Goal: Information Seeking & Learning: Compare options

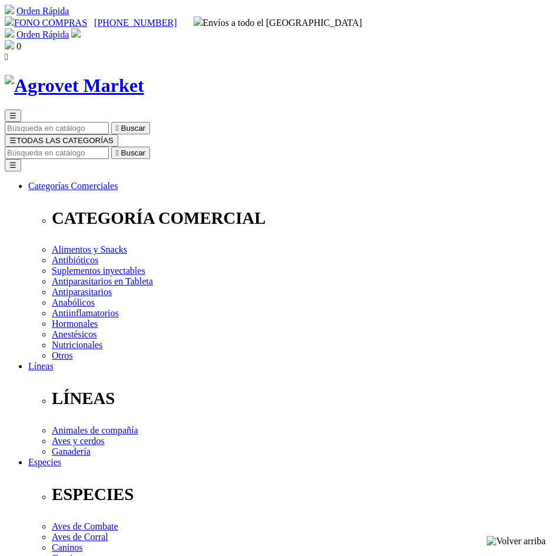
click at [109, 147] on input "Buscar" at bounding box center [57, 153] width 104 height 12
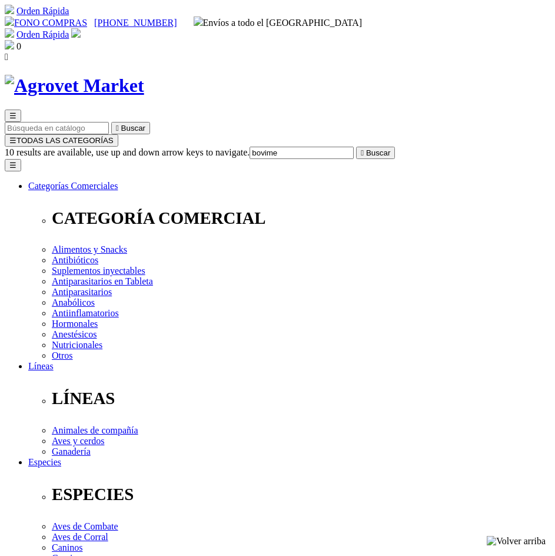
type input "bovimec"
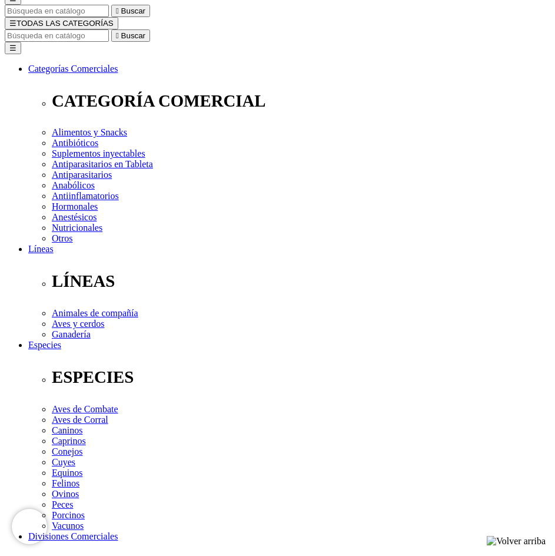
scroll to position [118, 0]
select select "3"
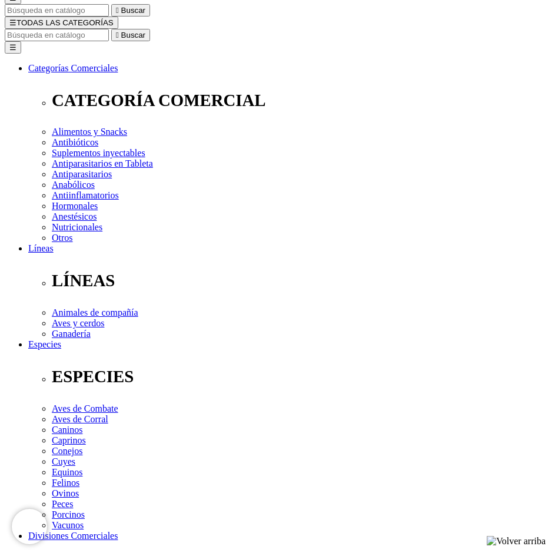
select select "4"
select select "5"
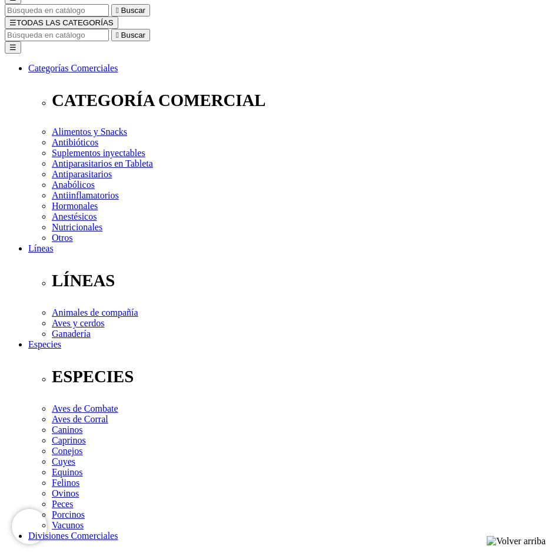
select select "3"
select select "5"
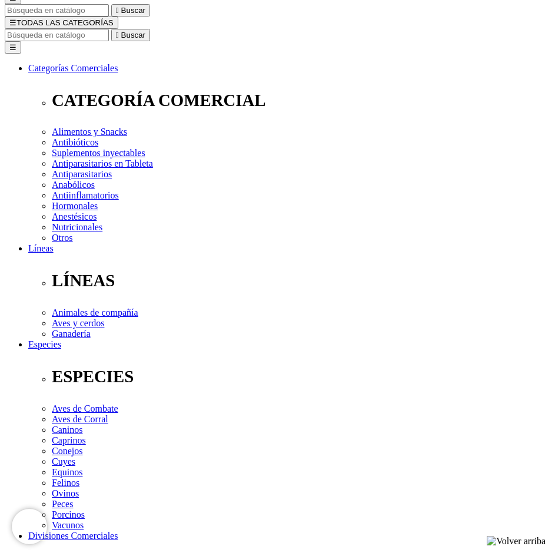
select select "5"
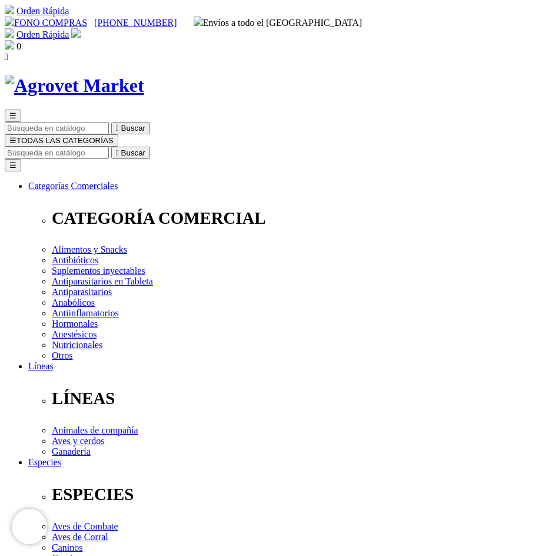
click at [109, 147] on input "Buscar" at bounding box center [57, 153] width 104 height 12
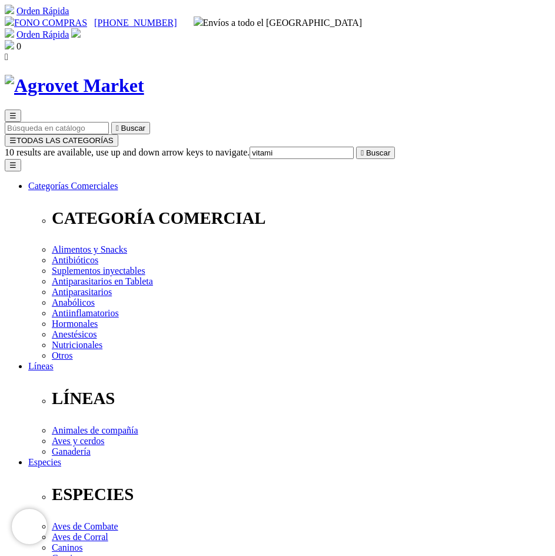
type input "vitamin"
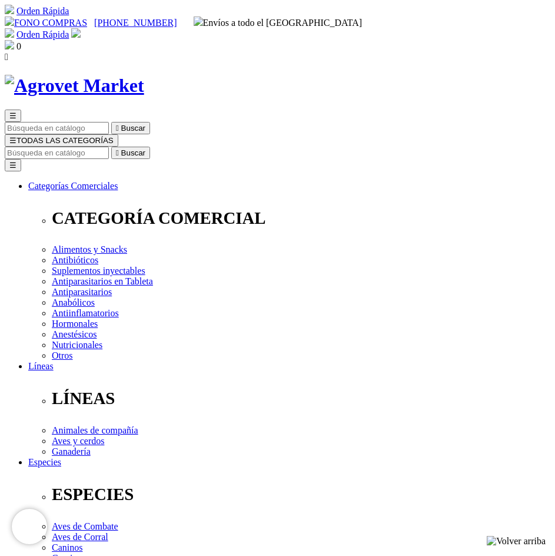
select select "3"
click at [109, 147] on input "Buscar" at bounding box center [57, 153] width 104 height 12
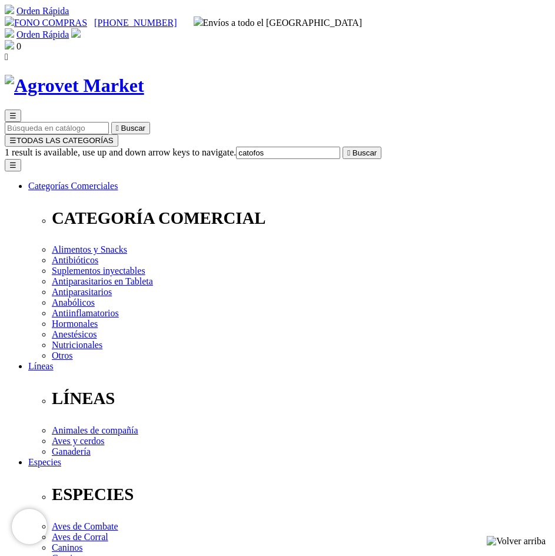
type input "catofos"
click at [343, 147] on button " Buscar" at bounding box center [362, 153] width 39 height 12
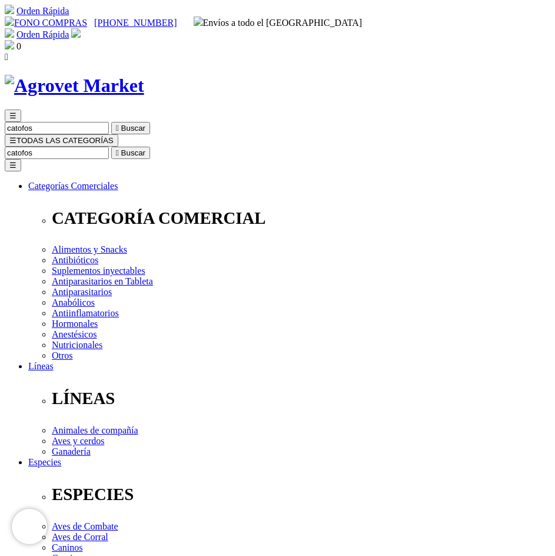
click at [109, 147] on input "catofos" at bounding box center [57, 153] width 104 height 12
click at [119, 148] on icon "" at bounding box center [117, 152] width 3 height 9
click at [109, 147] on input "catofos" at bounding box center [57, 153] width 104 height 12
drag, startPoint x: 466, startPoint y: 105, endPoint x: 406, endPoint y: 108, distance: 59.6
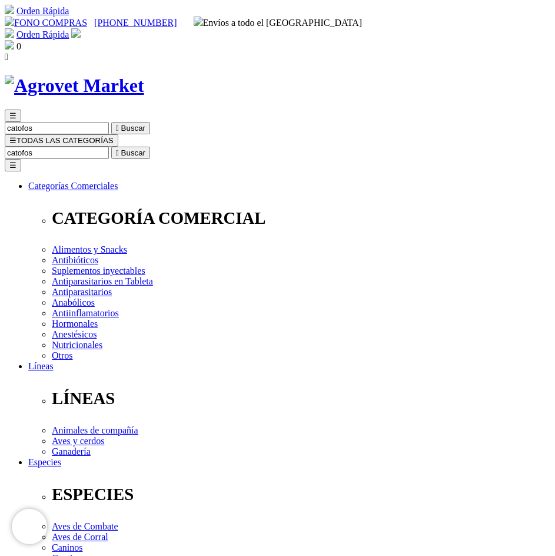
click at [406, 147] on form "catofos  Buscar" at bounding box center [278, 153] width 546 height 12
click at [109, 147] on input "catofos" at bounding box center [57, 153] width 104 height 12
type input "CATcatofos"
click at [217, 147] on button " Buscar" at bounding box center [197, 153] width 39 height 12
click at [109, 147] on input "CATcatofos" at bounding box center [57, 153] width 104 height 12
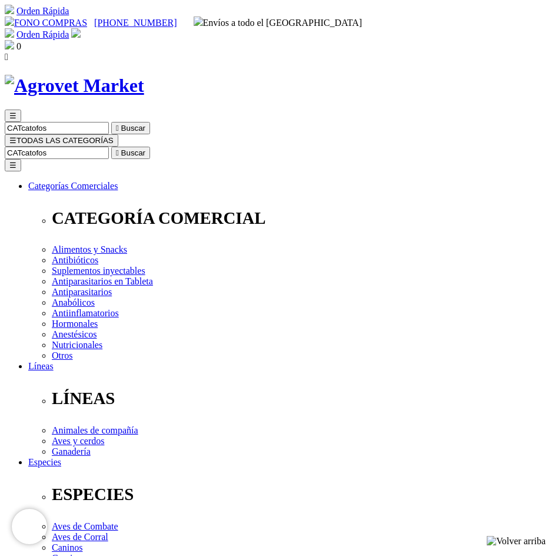
drag, startPoint x: 459, startPoint y: 106, endPoint x: 385, endPoint y: 106, distance: 74.8
click at [109, 147] on input "CATcatofos" at bounding box center [57, 153] width 104 height 12
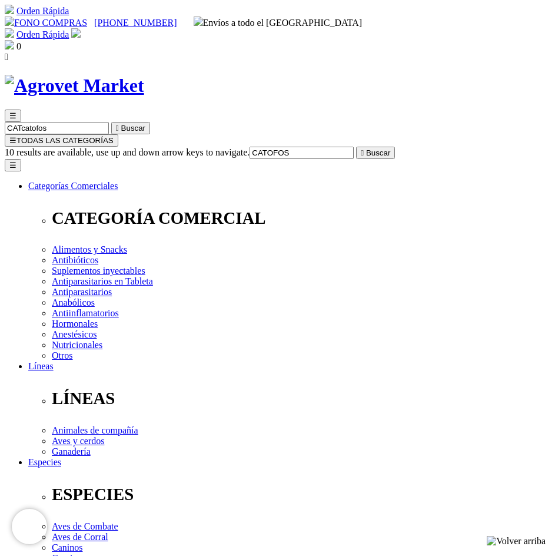
type input "CATOFOS"
click at [356, 147] on button " Buscar" at bounding box center [375, 153] width 39 height 12
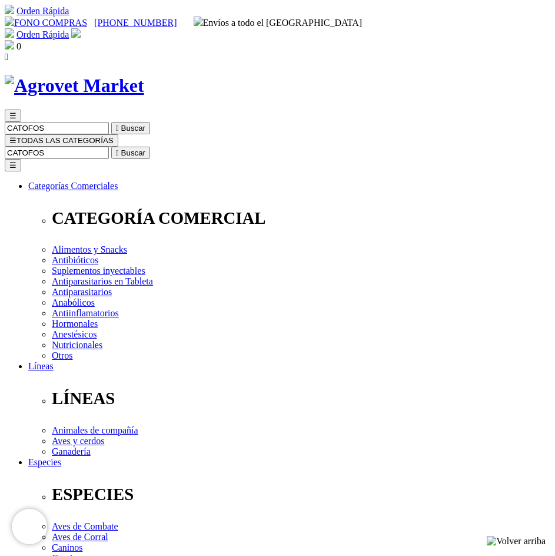
click at [109, 147] on input "CATOFOS" at bounding box center [57, 153] width 104 height 12
drag, startPoint x: 459, startPoint y: 108, endPoint x: 400, endPoint y: 109, distance: 58.9
click at [109, 147] on input "CATOFOS" at bounding box center [57, 153] width 104 height 12
type input "BOVI"
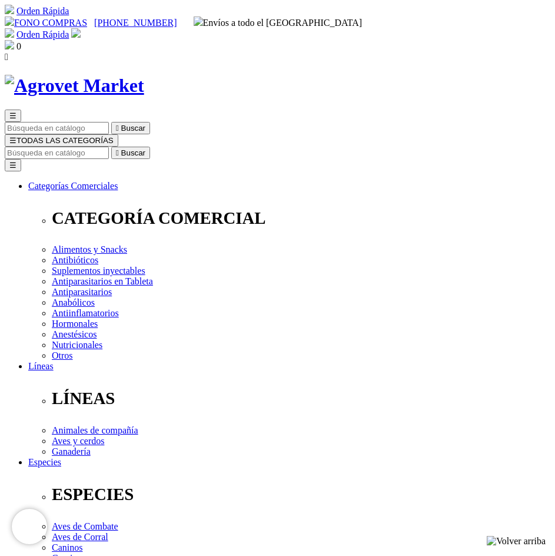
select select "5"
click at [109, 147] on input "Buscar" at bounding box center [57, 153] width 104 height 12
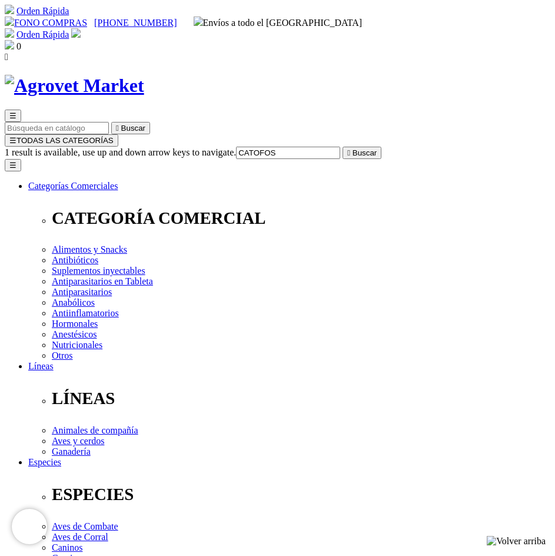
type input "CATOFOS"
click at [343, 147] on button " Buscar" at bounding box center [362, 153] width 39 height 12
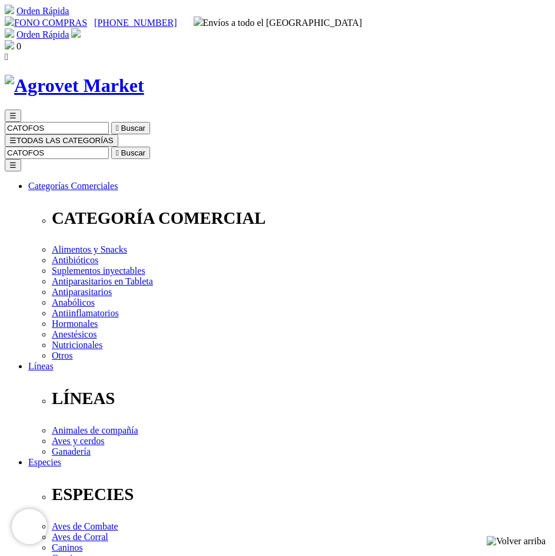
click at [150, 147] on button " Buscar" at bounding box center [130, 153] width 39 height 12
click at [109, 147] on input "CATOFOS" at bounding box center [57, 153] width 104 height 12
type input "CATOFOS B"
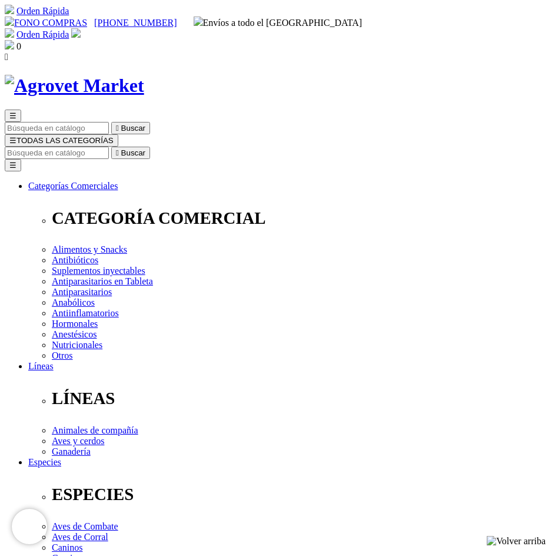
select select "4"
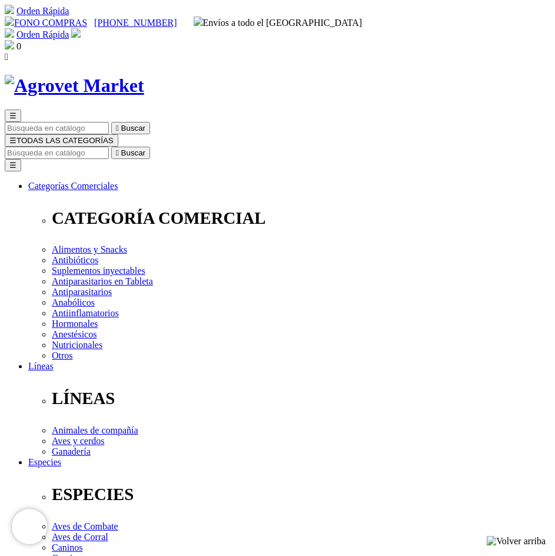
click at [109, 147] on input "Buscar" at bounding box center [57, 153] width 104 height 12
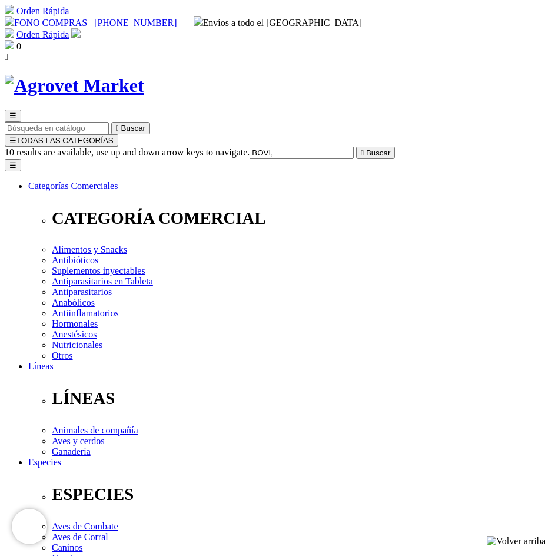
type input "BOVI"
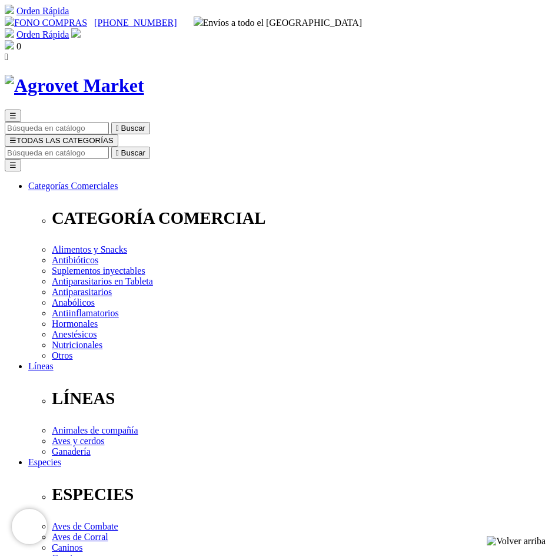
click at [109, 147] on input "Buscar" at bounding box center [57, 153] width 104 height 12
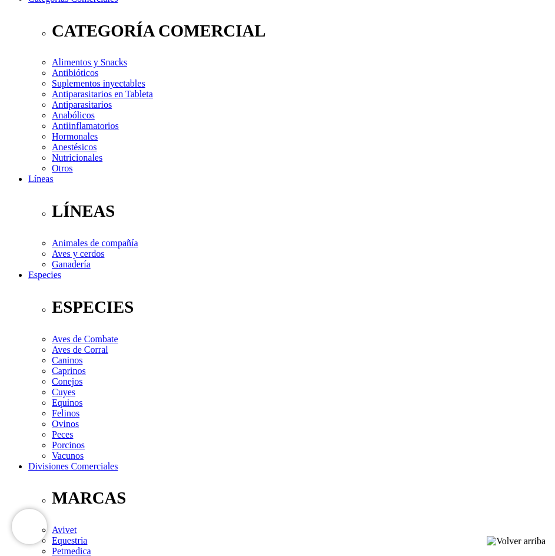
scroll to position [353, 0]
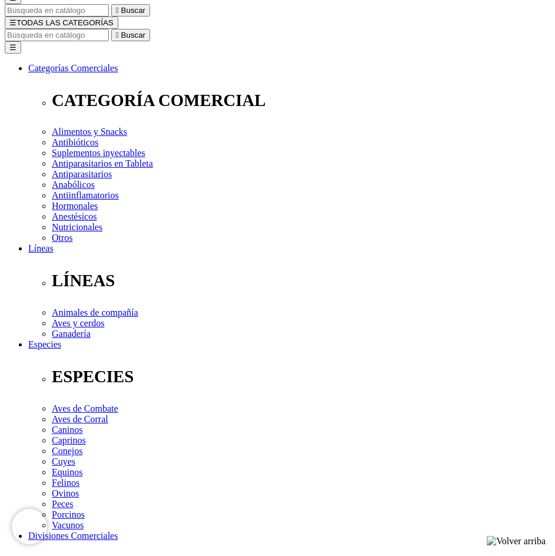
scroll to position [0, 0]
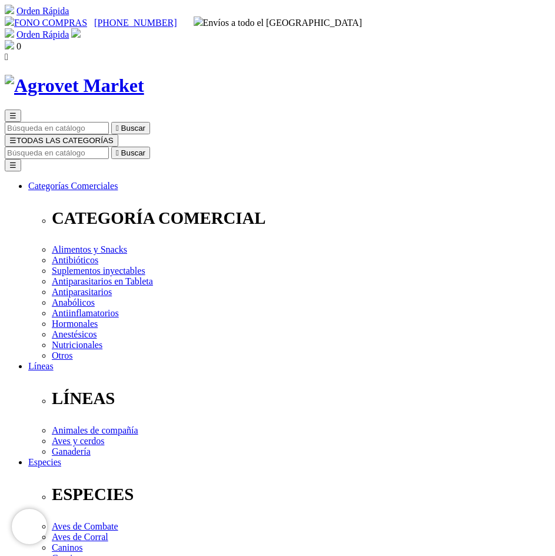
click at [109, 147] on input "Buscar" at bounding box center [57, 153] width 104 height 12
type input "BOVI"
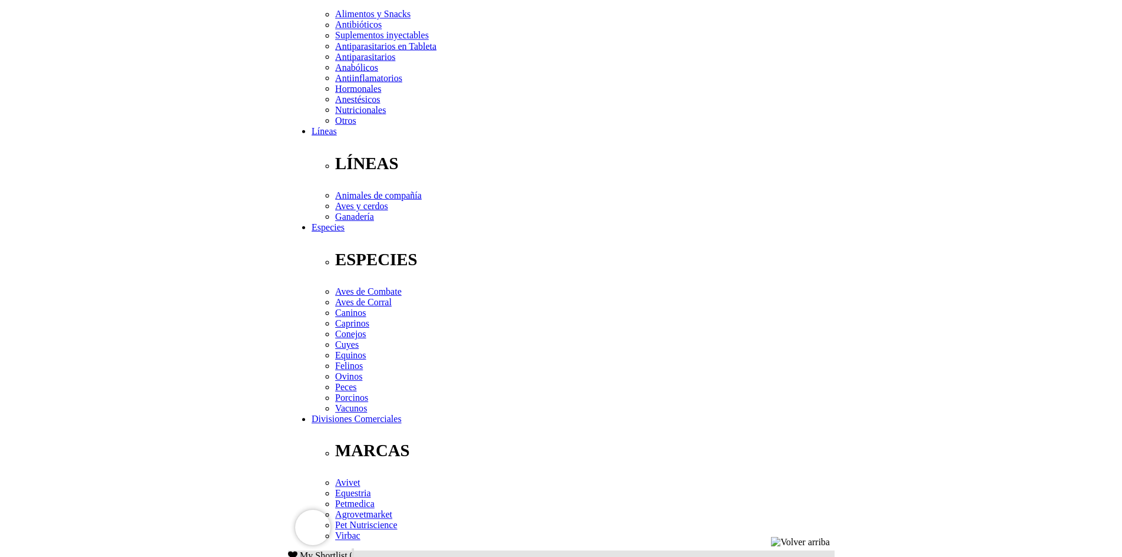
scroll to position [412, 0]
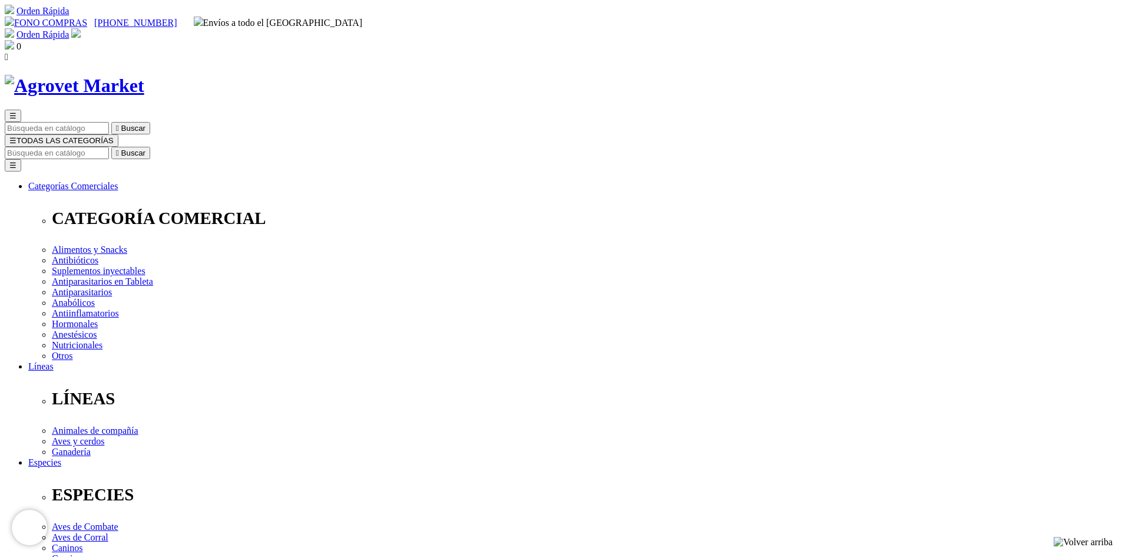
click at [109, 147] on input "Buscar" at bounding box center [57, 153] width 104 height 12
type input "con vit12"
click at [178, 147] on button " Buscar" at bounding box center [197, 153] width 39 height 12
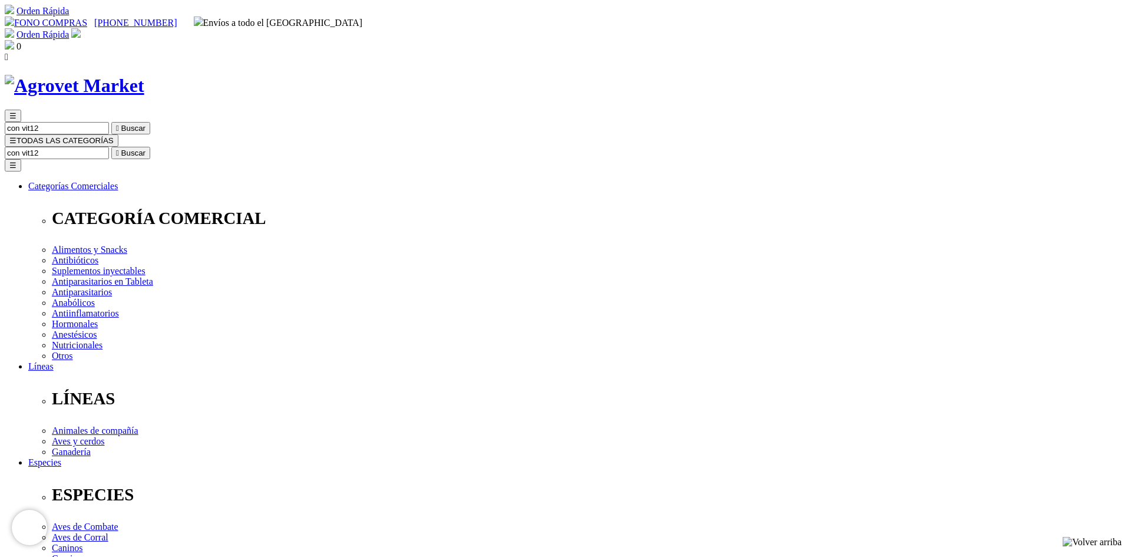
drag, startPoint x: 728, startPoint y: 56, endPoint x: 854, endPoint y: 57, distance: 125.4
click at [854, 110] on div "☰ con vit12  Buscar ☰ TODAS LAS CATEGORÍAS con vit12  Buscar Toggle navigatio…" at bounding box center [565, 480] width 1121 height 740
type input "hematofos"
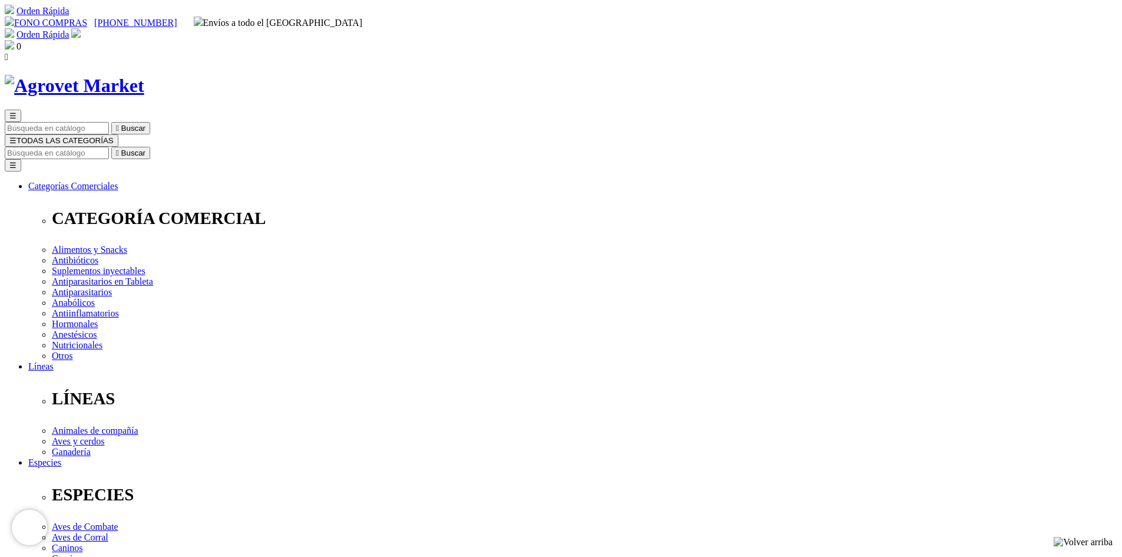
select select "5"
select select "3"
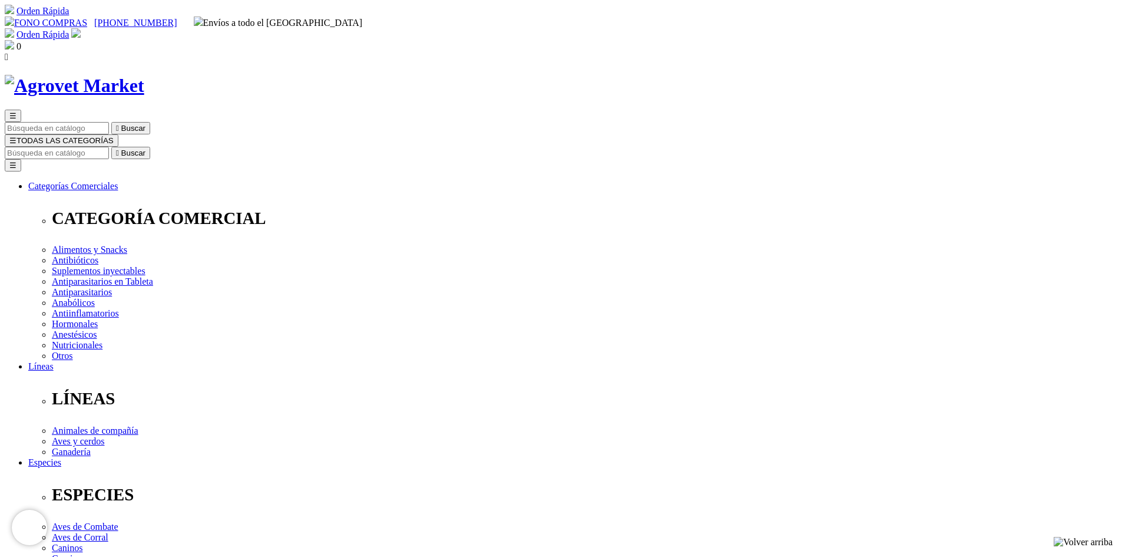
select select "3"
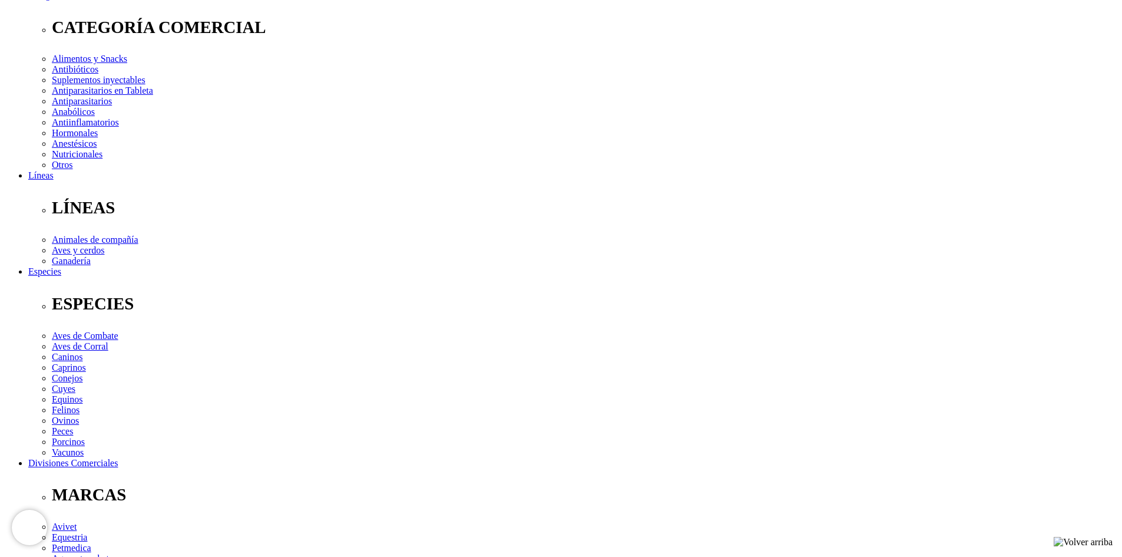
scroll to position [294, 0]
